Goal: Task Accomplishment & Management: Manage account settings

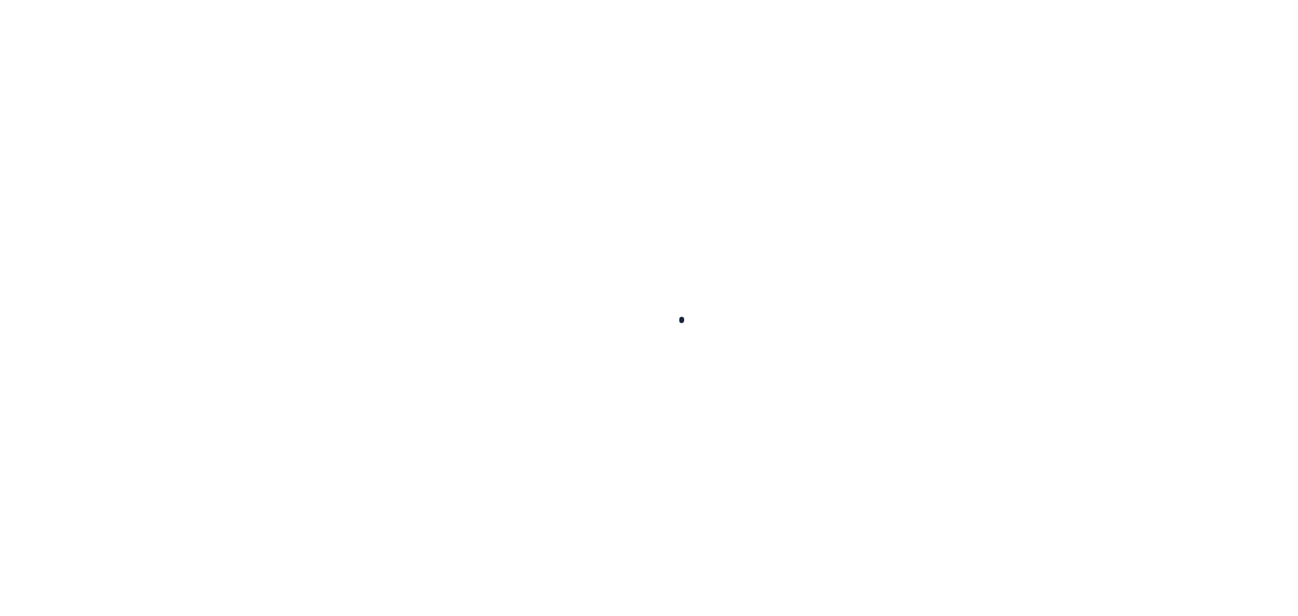
scroll to position [43, 0]
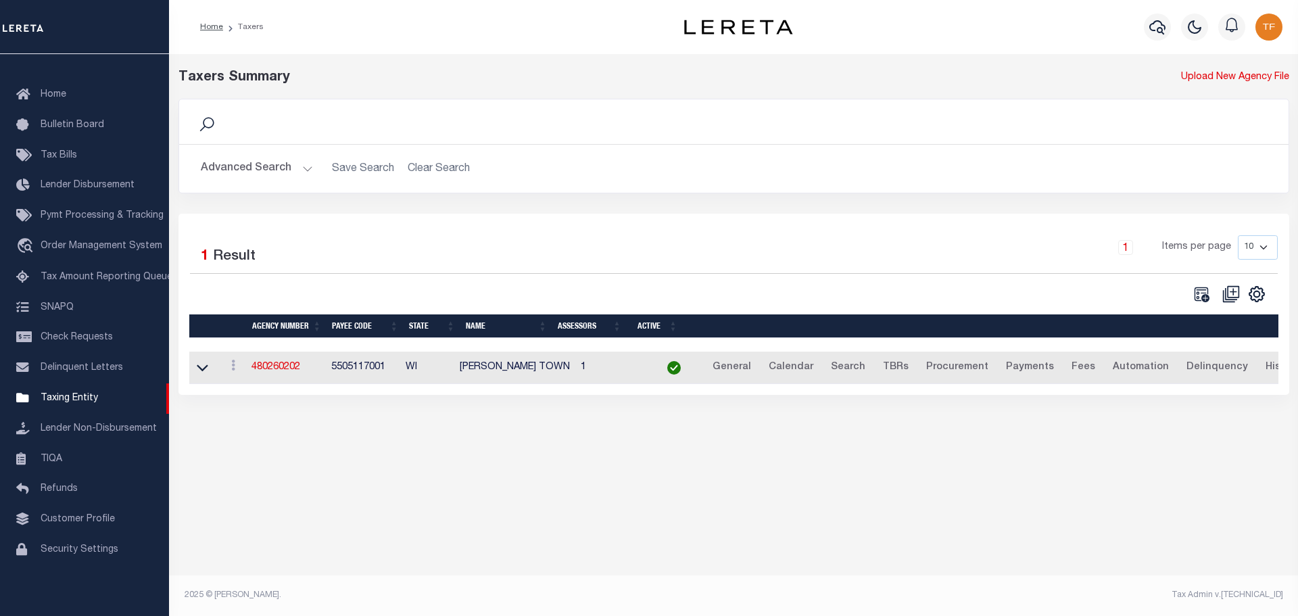
click at [303, 174] on button "Advanced Search" at bounding box center [257, 169] width 112 height 26
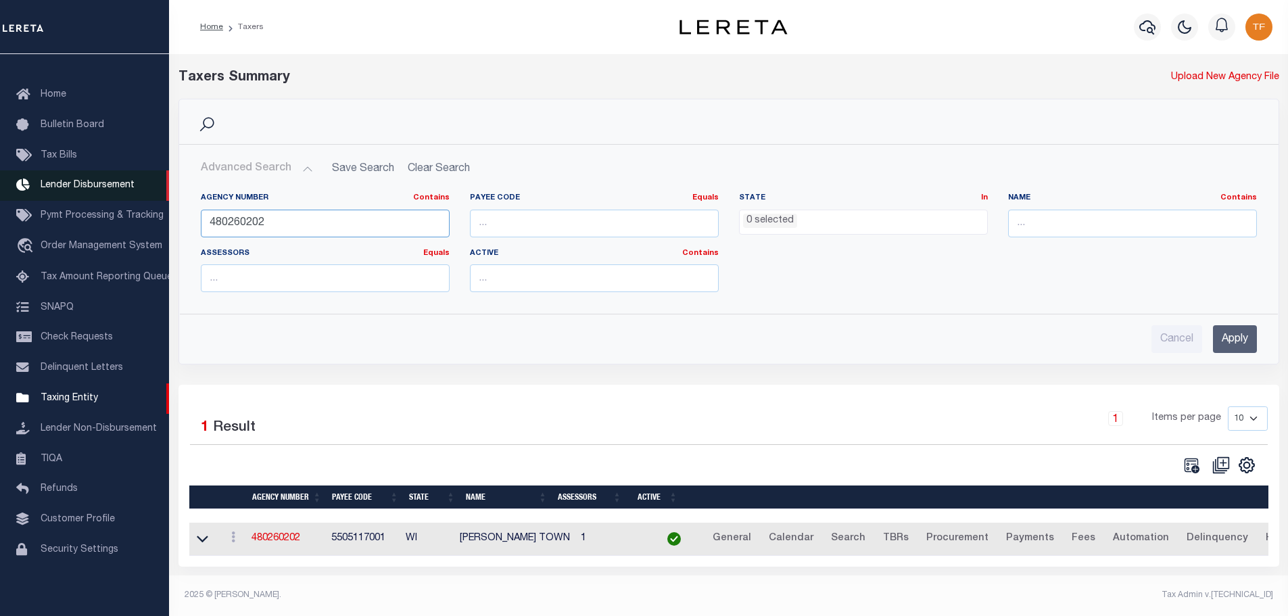
drag, startPoint x: 277, startPoint y: 219, endPoint x: 147, endPoint y: 182, distance: 135.7
click at [159, 187] on div "Home Taxers Profile" at bounding box center [644, 304] width 1288 height 609
type input "090281001"
click at [1228, 340] on input "Apply" at bounding box center [1235, 339] width 44 height 28
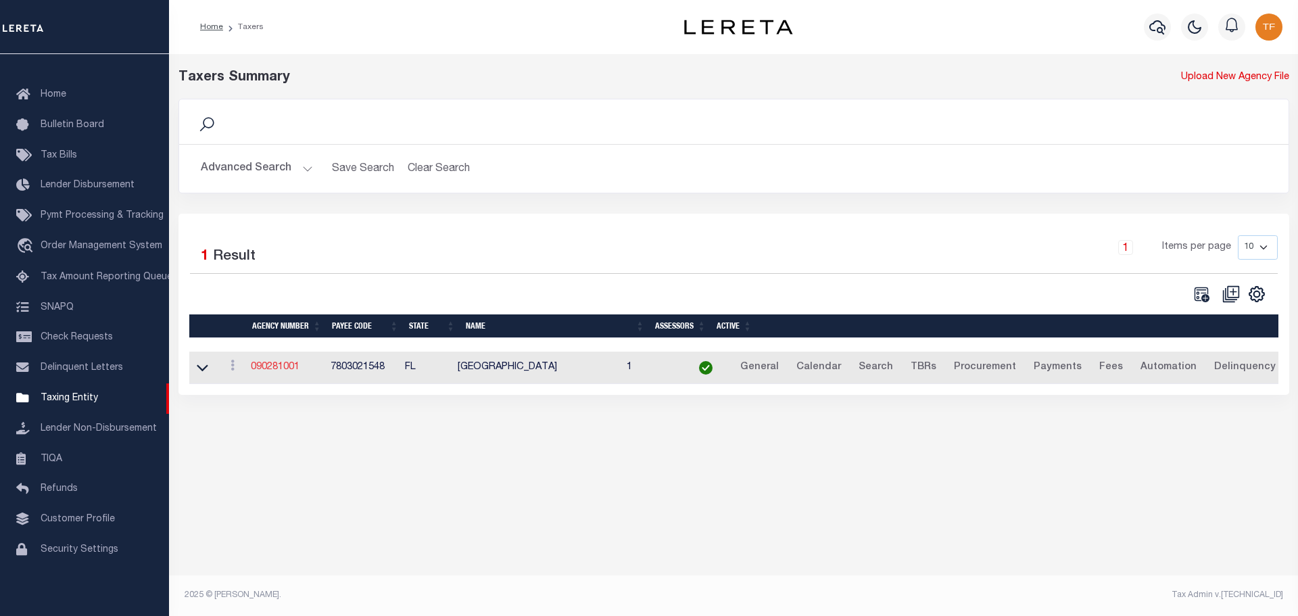
click at [276, 366] on link "090281001" at bounding box center [275, 366] width 49 height 9
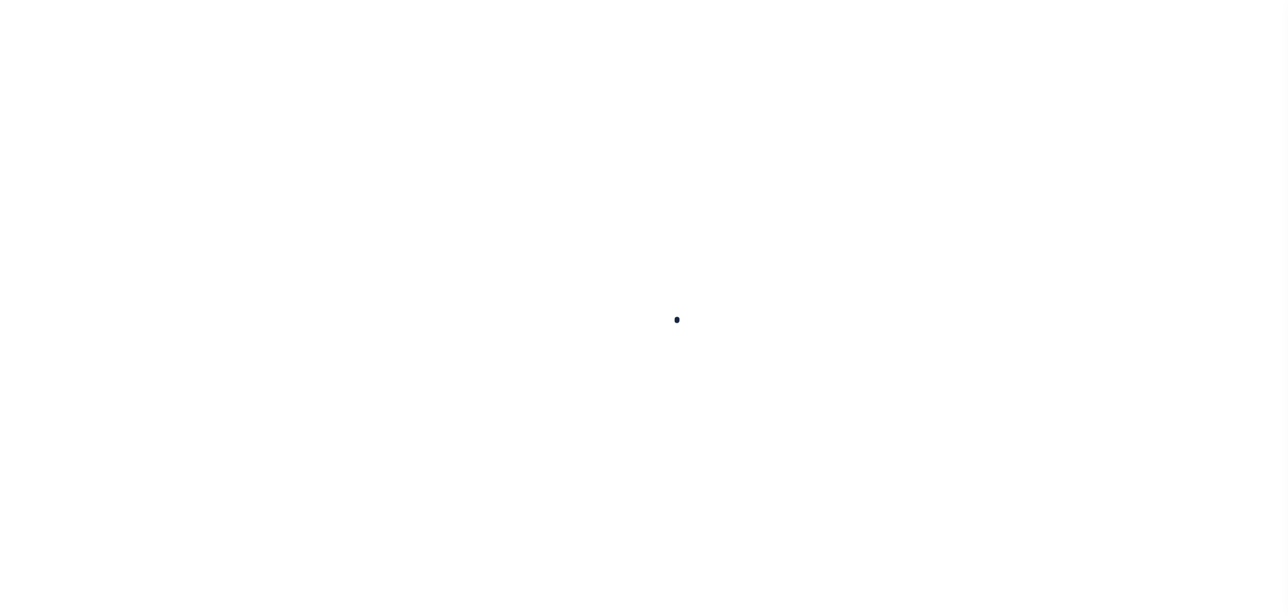
select select
checkbox input "false"
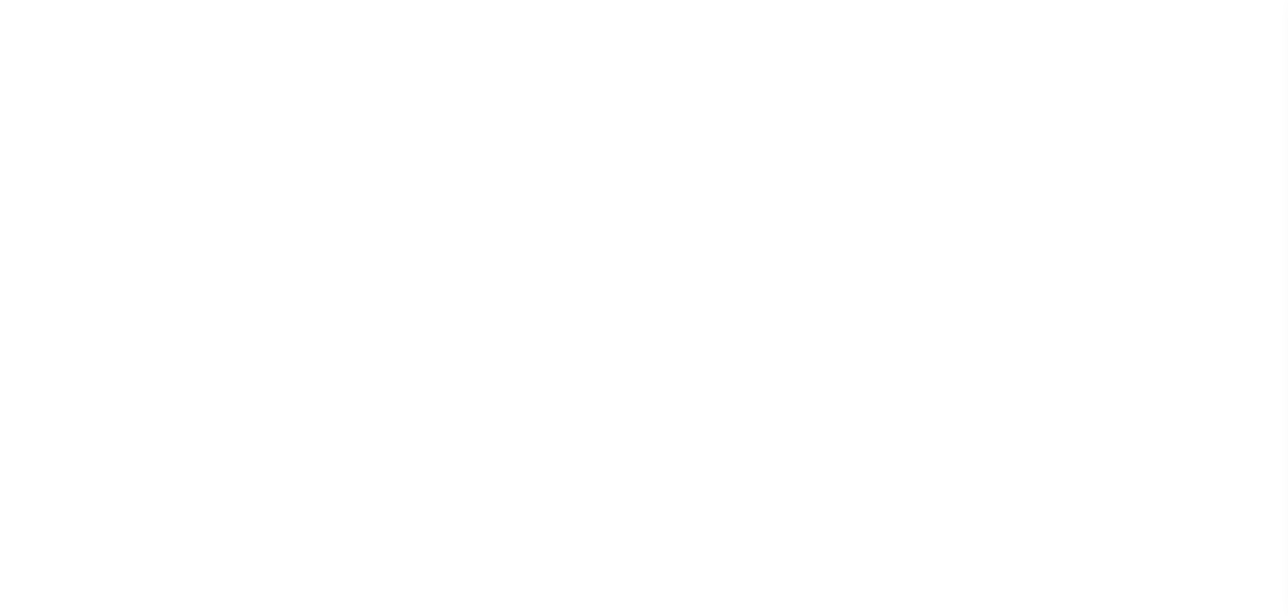
select select "1"
checkbox input "false"
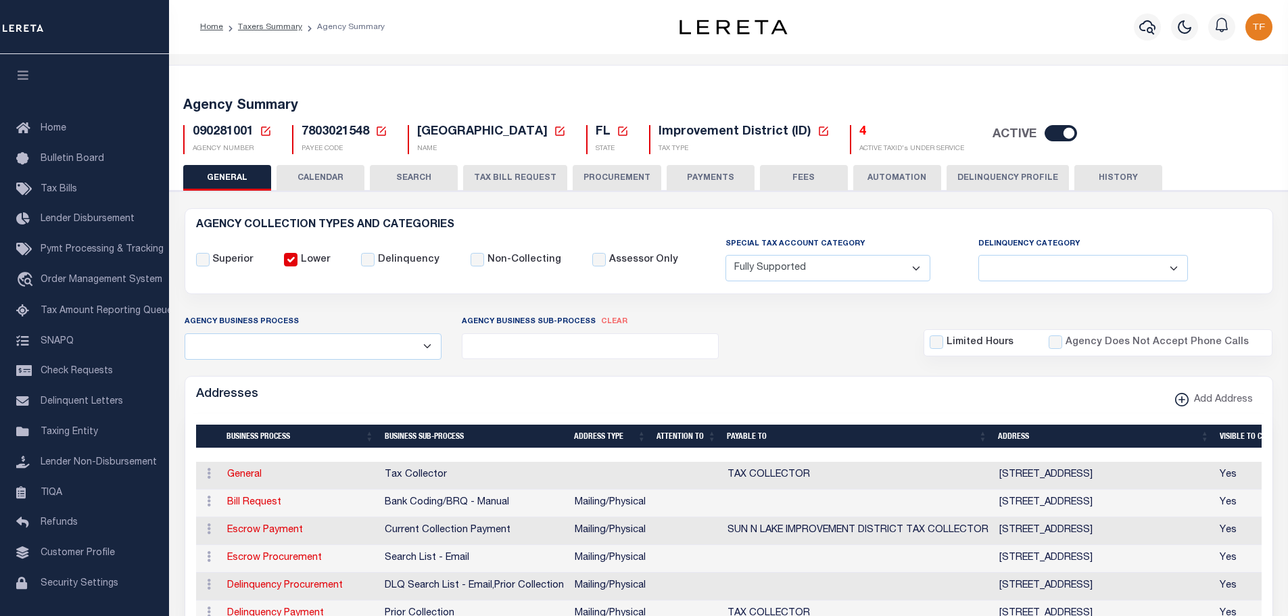
click at [566, 130] on icon at bounding box center [560, 131] width 12 height 12
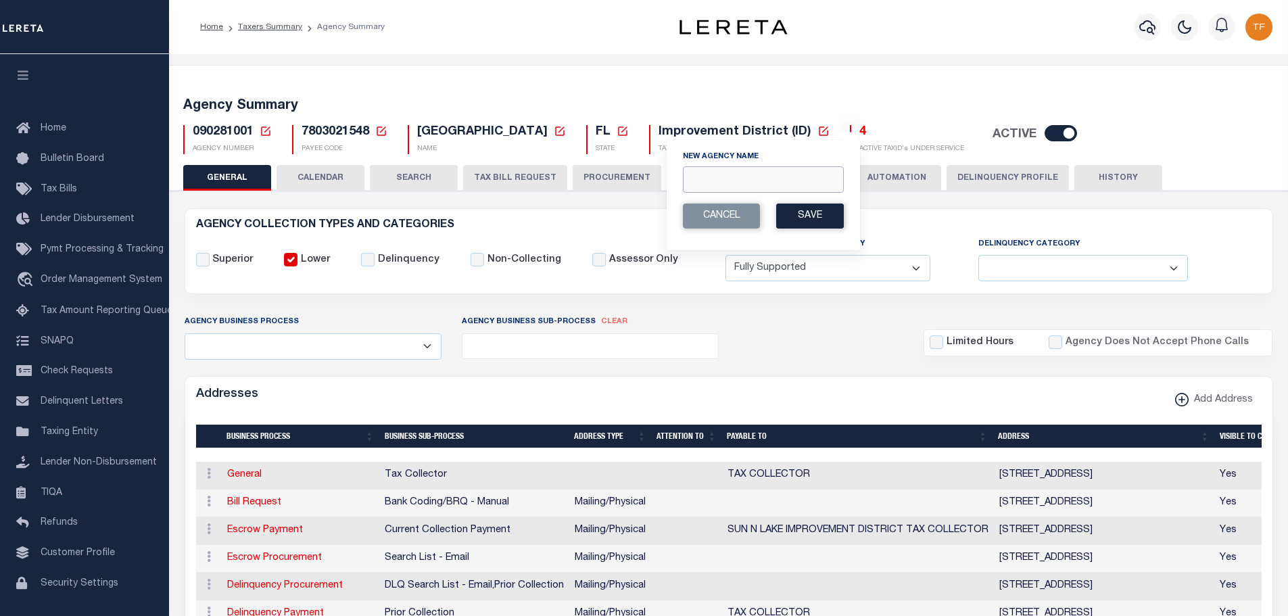
click at [692, 176] on input "New Agency Name" at bounding box center [763, 179] width 161 height 26
click at [691, 181] on input "New Agency Name" at bounding box center [763, 179] width 161 height 26
paste input "SUN N LAKE IMPROVEMEN"
drag, startPoint x: 803, startPoint y: 179, endPoint x: 786, endPoint y: 176, distance: 17.2
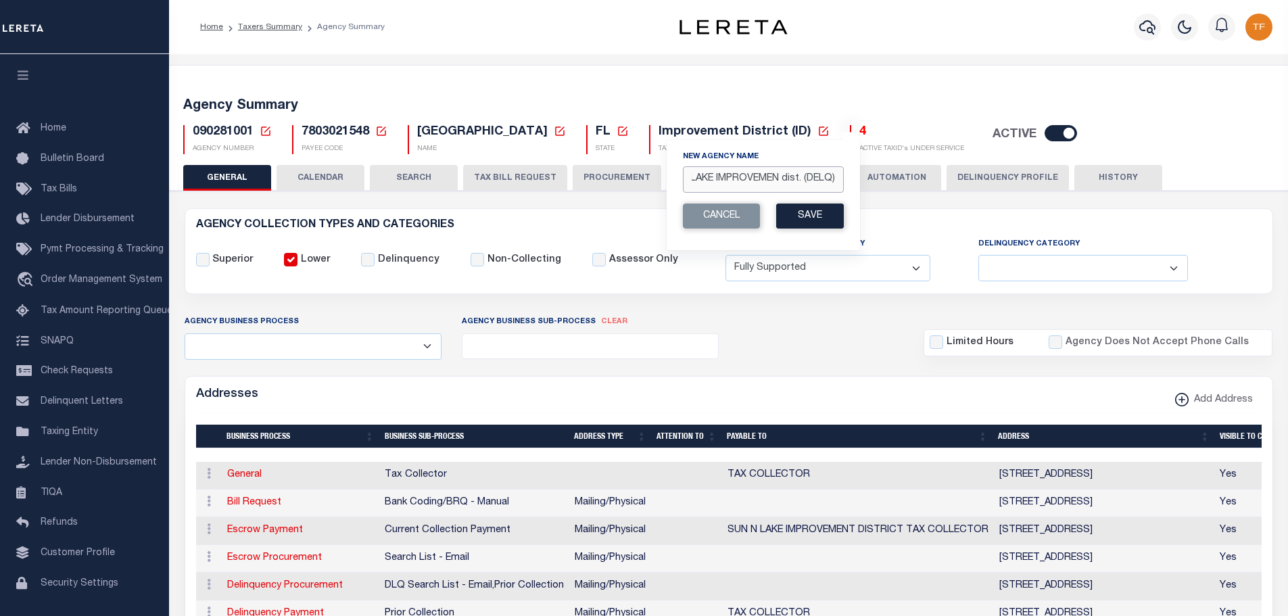
click at [786, 174] on input "SUN N LAKE IMPROVEMEN dist. (DELQ)" at bounding box center [763, 179] width 161 height 26
type input "SUN N LAKE IMPROVEMEN DIST (DELQ)"
click at [813, 218] on button "Save" at bounding box center [810, 216] width 68 height 25
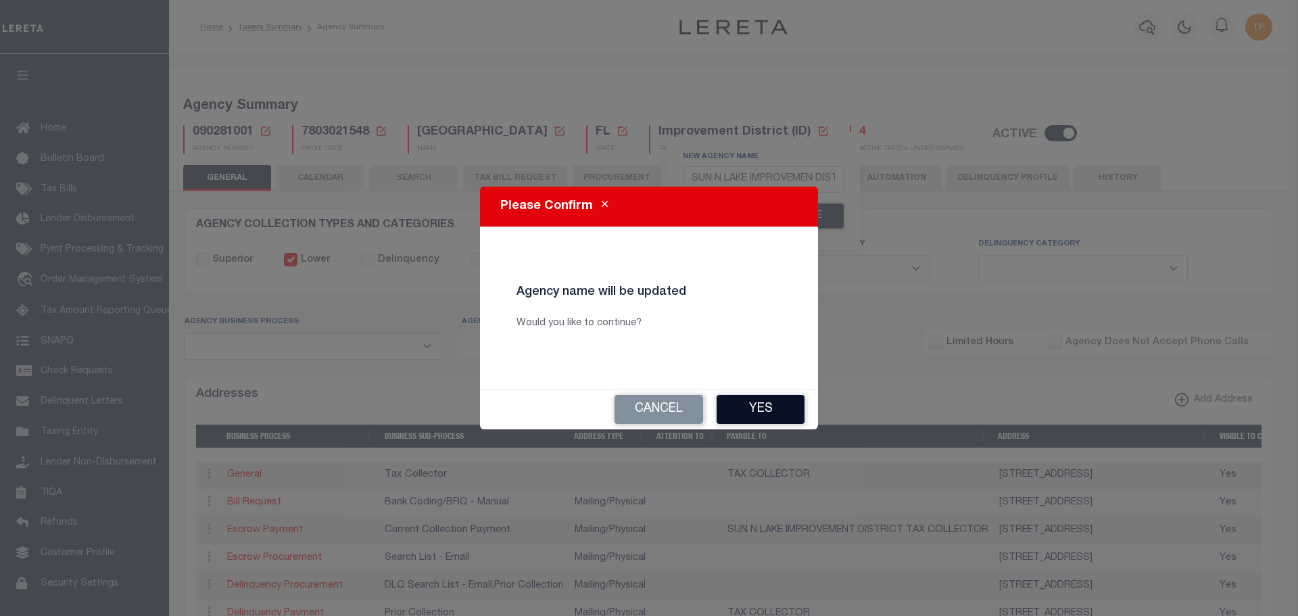
click at [771, 408] on button "Yes" at bounding box center [761, 409] width 88 height 29
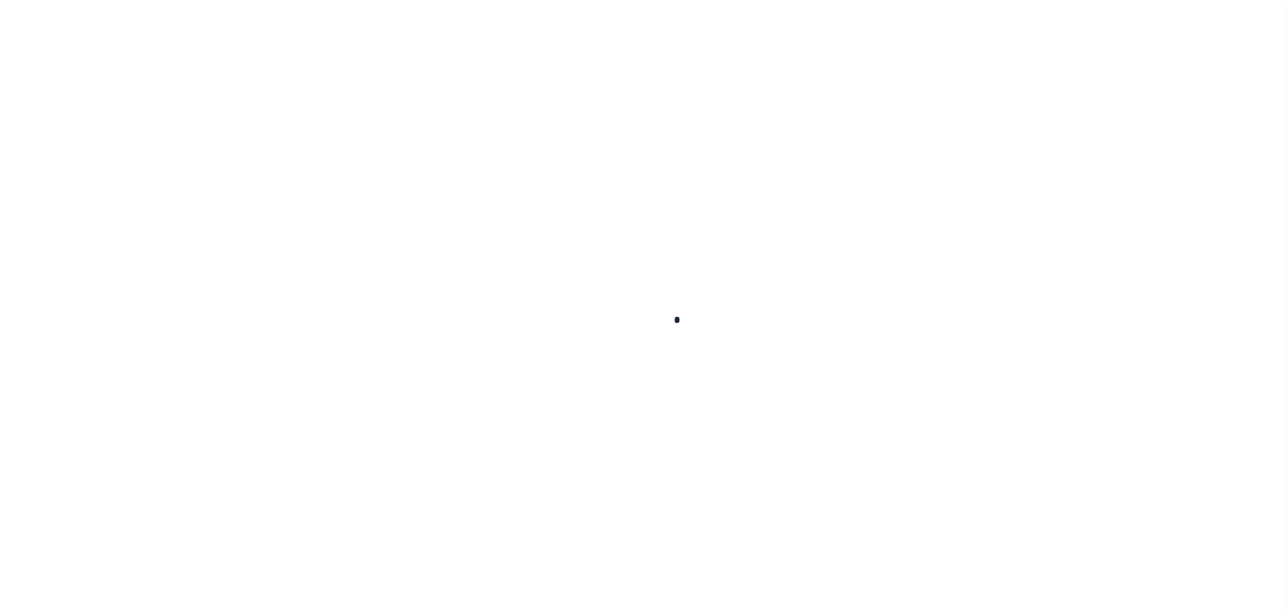
select select
checkbox input "false"
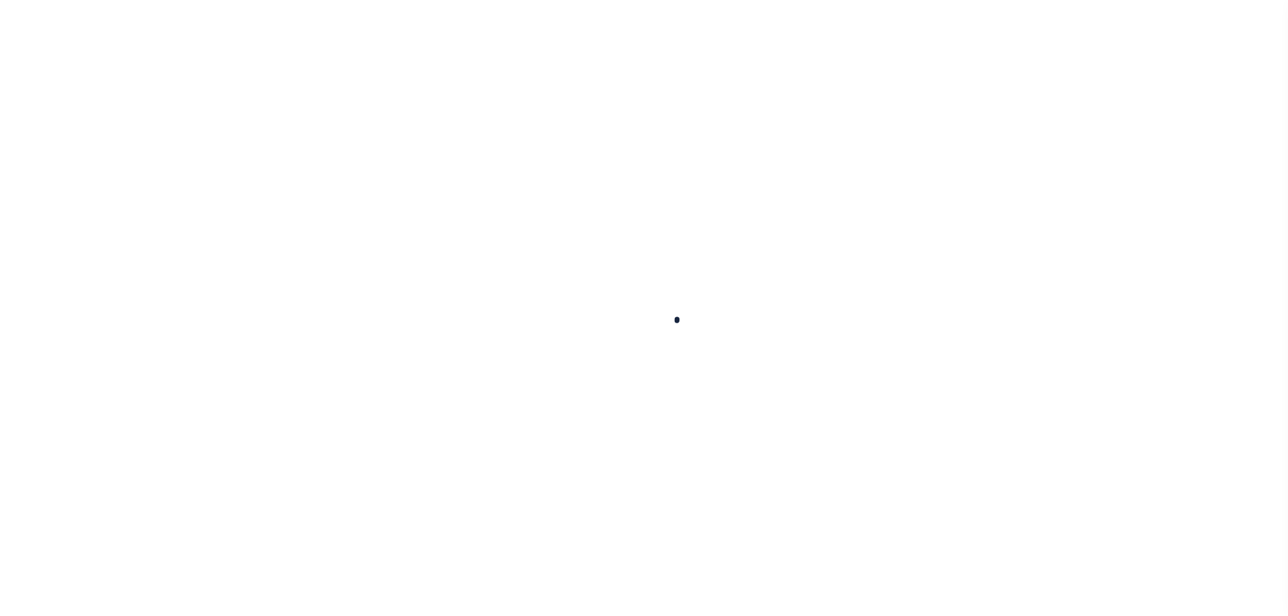
select select "1"
checkbox input "false"
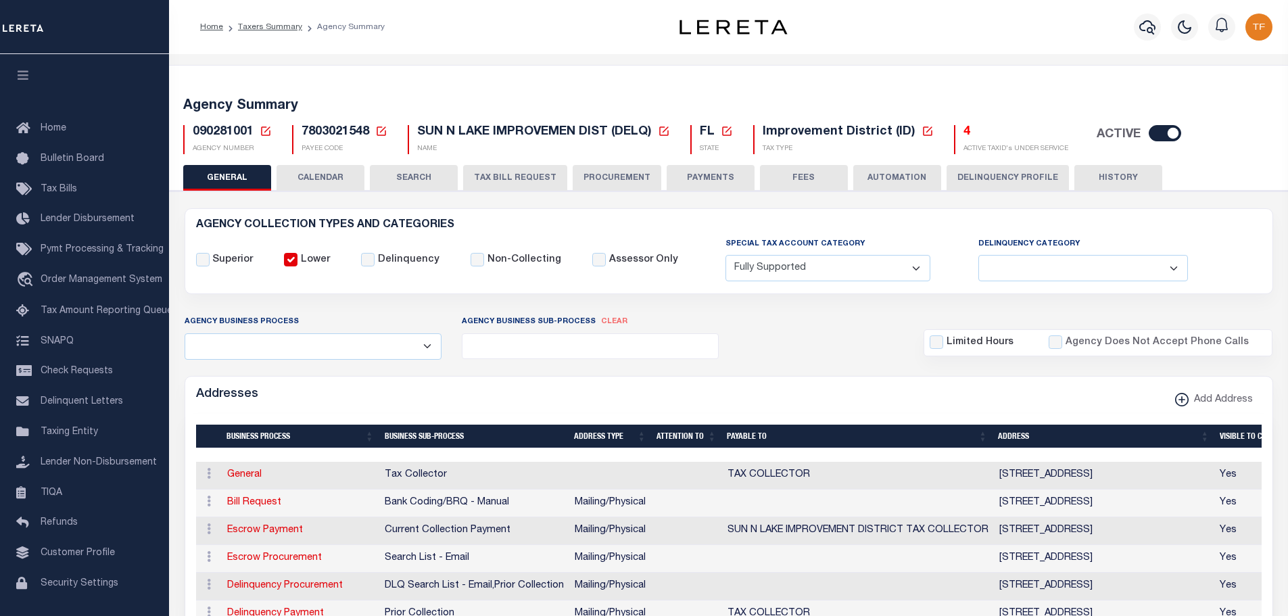
click at [924, 129] on icon at bounding box center [928, 131] width 12 height 12
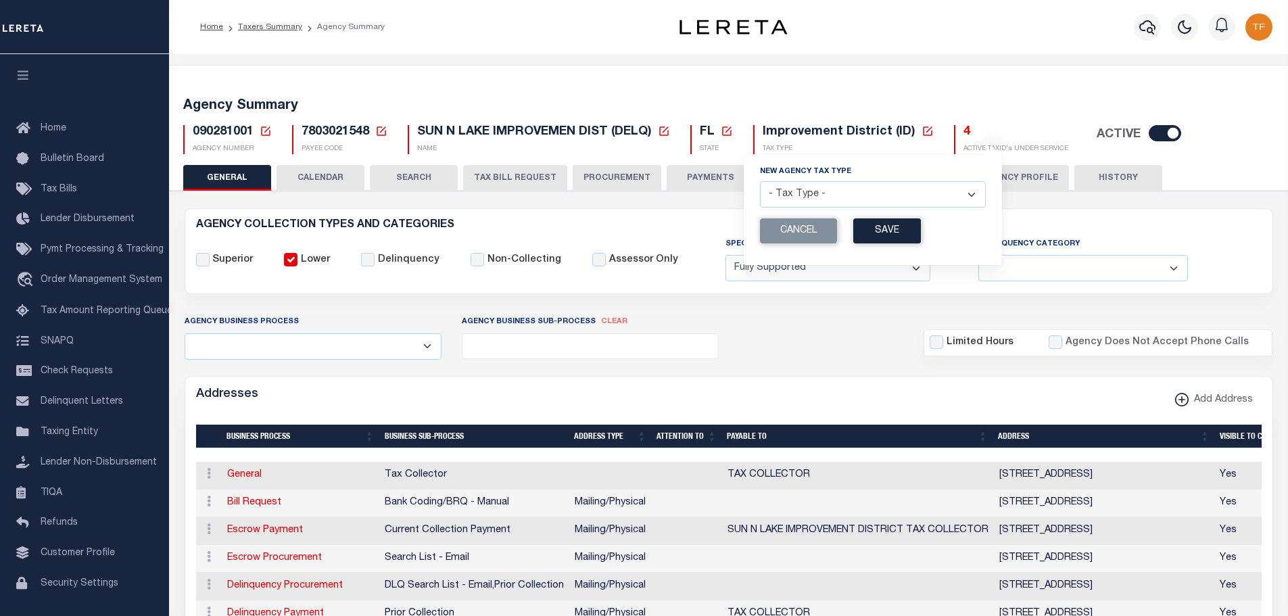
click at [955, 202] on select "- Tax Type - Assessments Bonds Borough Central Collection Agency City Conversio…" at bounding box center [873, 194] width 226 height 26
select select "49"
click at [761, 182] on select "- Tax Type - Assessments Bonds Borough Central Collection Agency City Conversio…" at bounding box center [873, 194] width 226 height 26
click at [895, 229] on button "Save" at bounding box center [887, 230] width 68 height 25
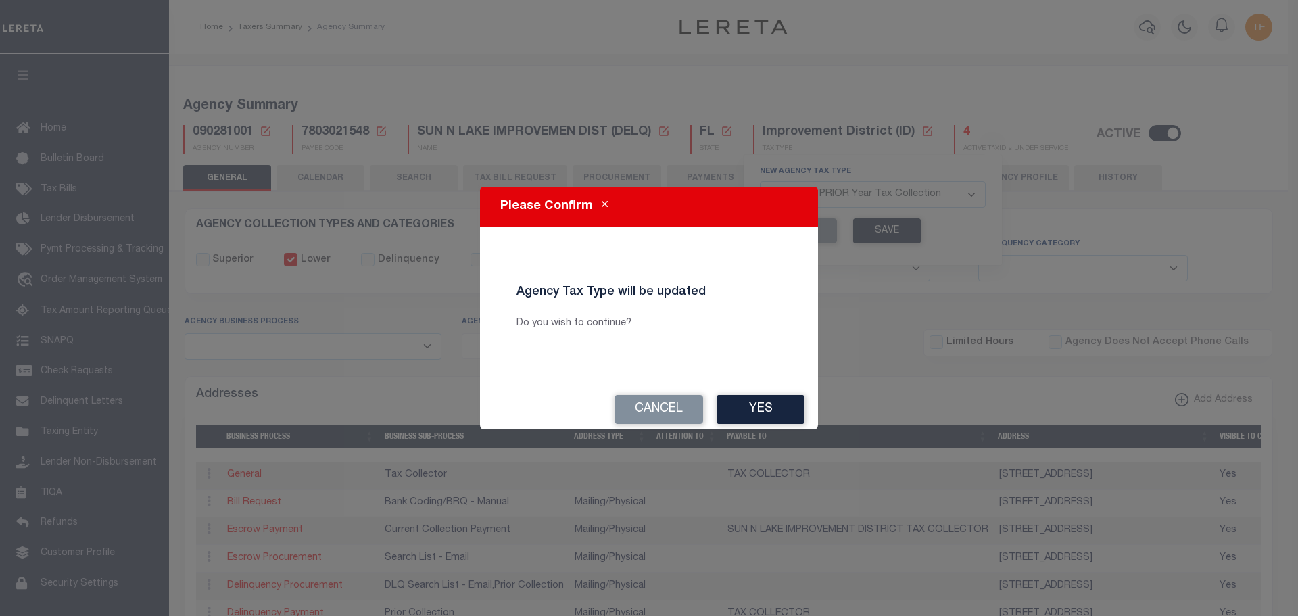
click at [779, 406] on button "Yes" at bounding box center [761, 409] width 88 height 29
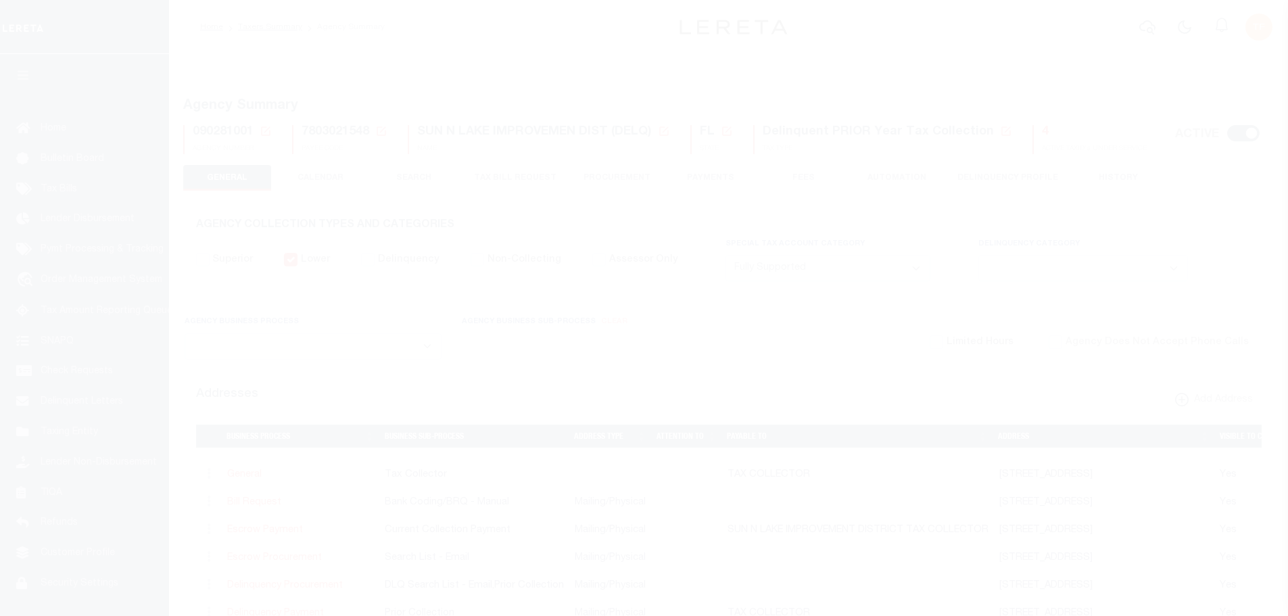
select select "1"
select select
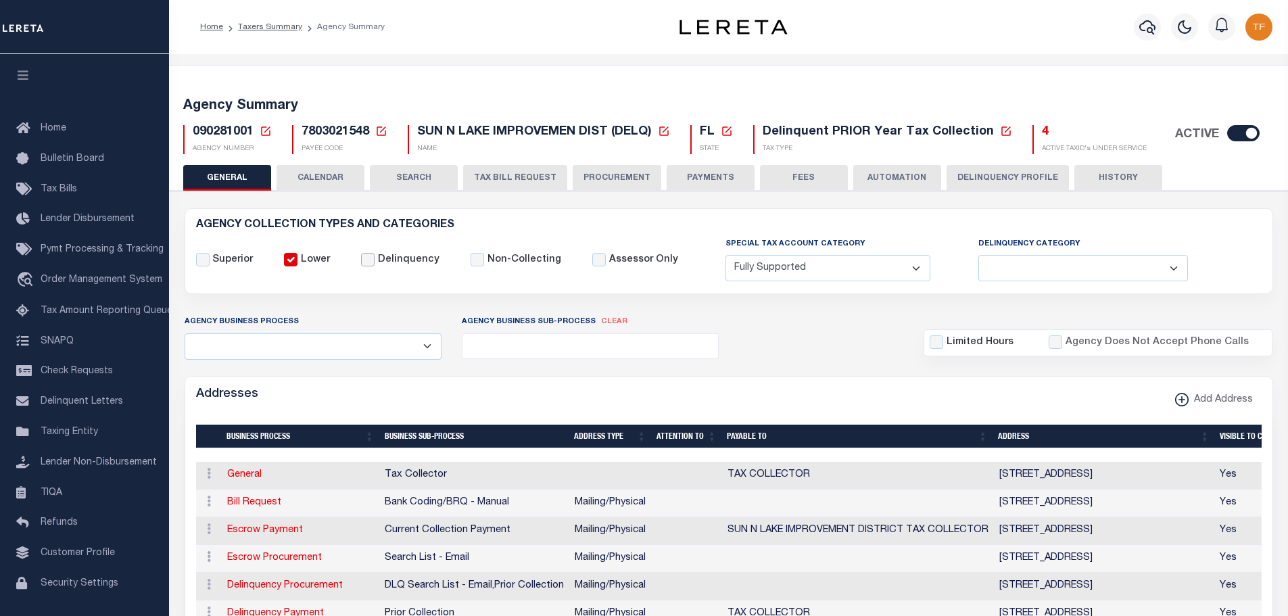
click at [365, 258] on input "Delinquency" at bounding box center [368, 260] width 14 height 14
checkbox input "true"
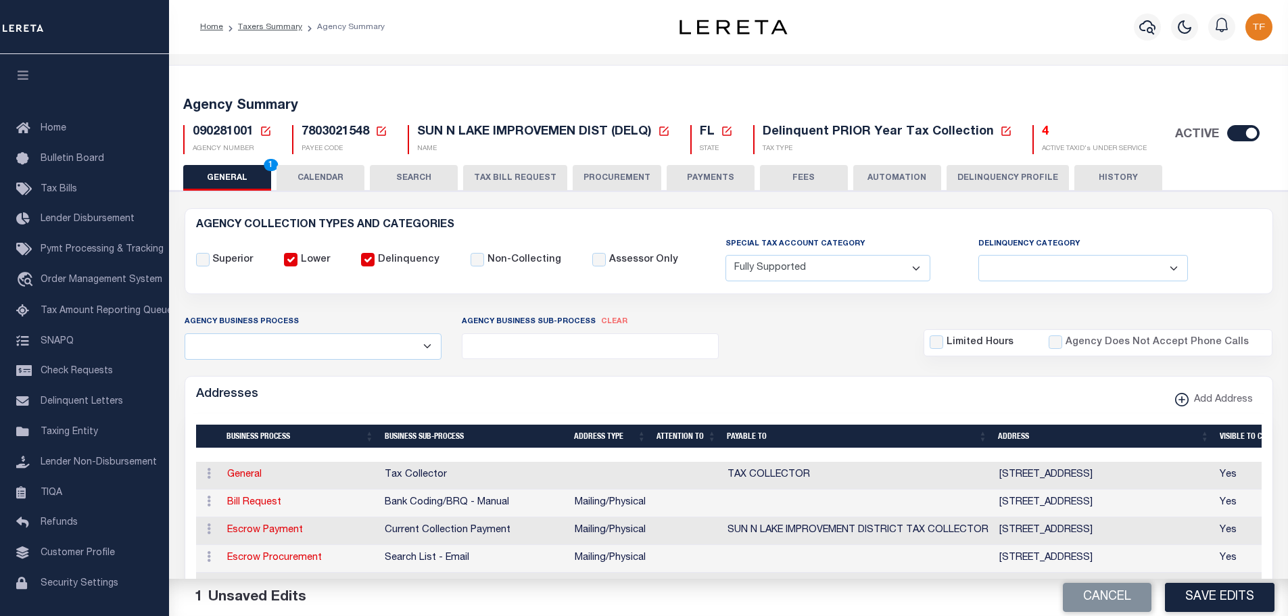
click at [1150, 268] on select "Delinquent Lien Sale Agency Delinquent Relevied Agency Delinquent Run Off Agenc…" at bounding box center [1083, 268] width 210 height 26
click at [978, 256] on select "Delinquent Lien Sale Agency Delinquent Relevied Agency Delinquent Run Off Agenc…" at bounding box center [1083, 268] width 210 height 26
click at [1152, 267] on select "Delinquent Lien Sale Agency Delinquent Relevied Agency Delinquent Run Off Agenc…" at bounding box center [1083, 268] width 210 height 26
select select "2"
click at [978, 256] on select "Delinquent Lien Sale Agency Delinquent Relevied Agency Delinquent Run Off Agenc…" at bounding box center [1083, 268] width 210 height 26
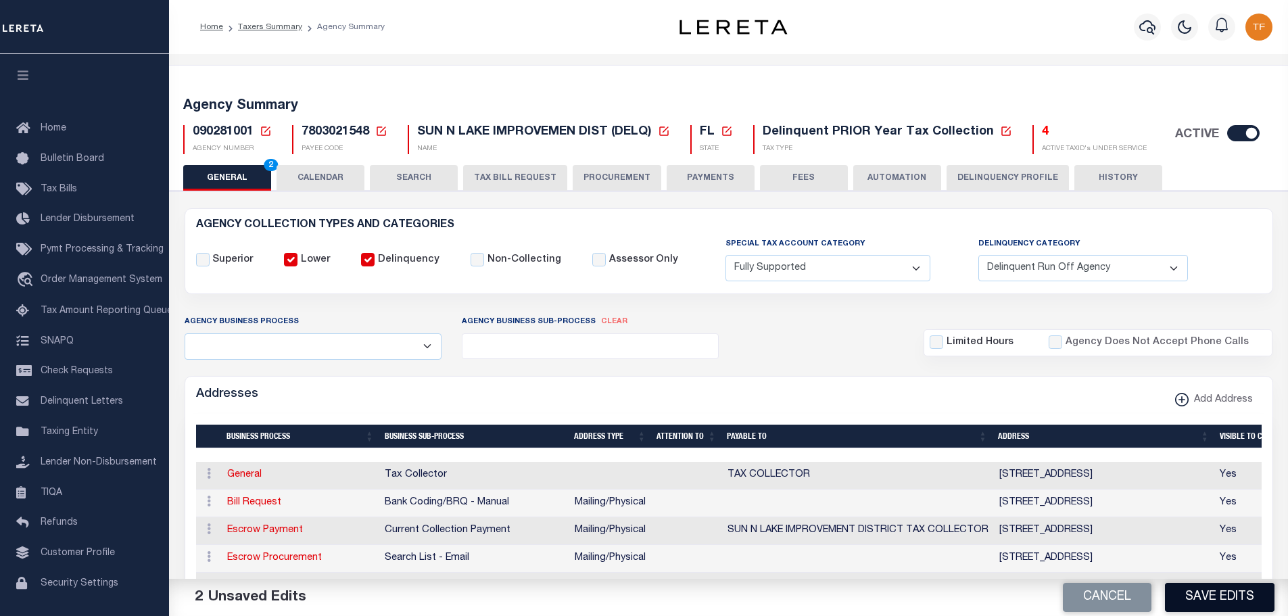
click at [1177, 593] on button "Save Edits" at bounding box center [1220, 597] width 110 height 29
